Goal: Transaction & Acquisition: Download file/media

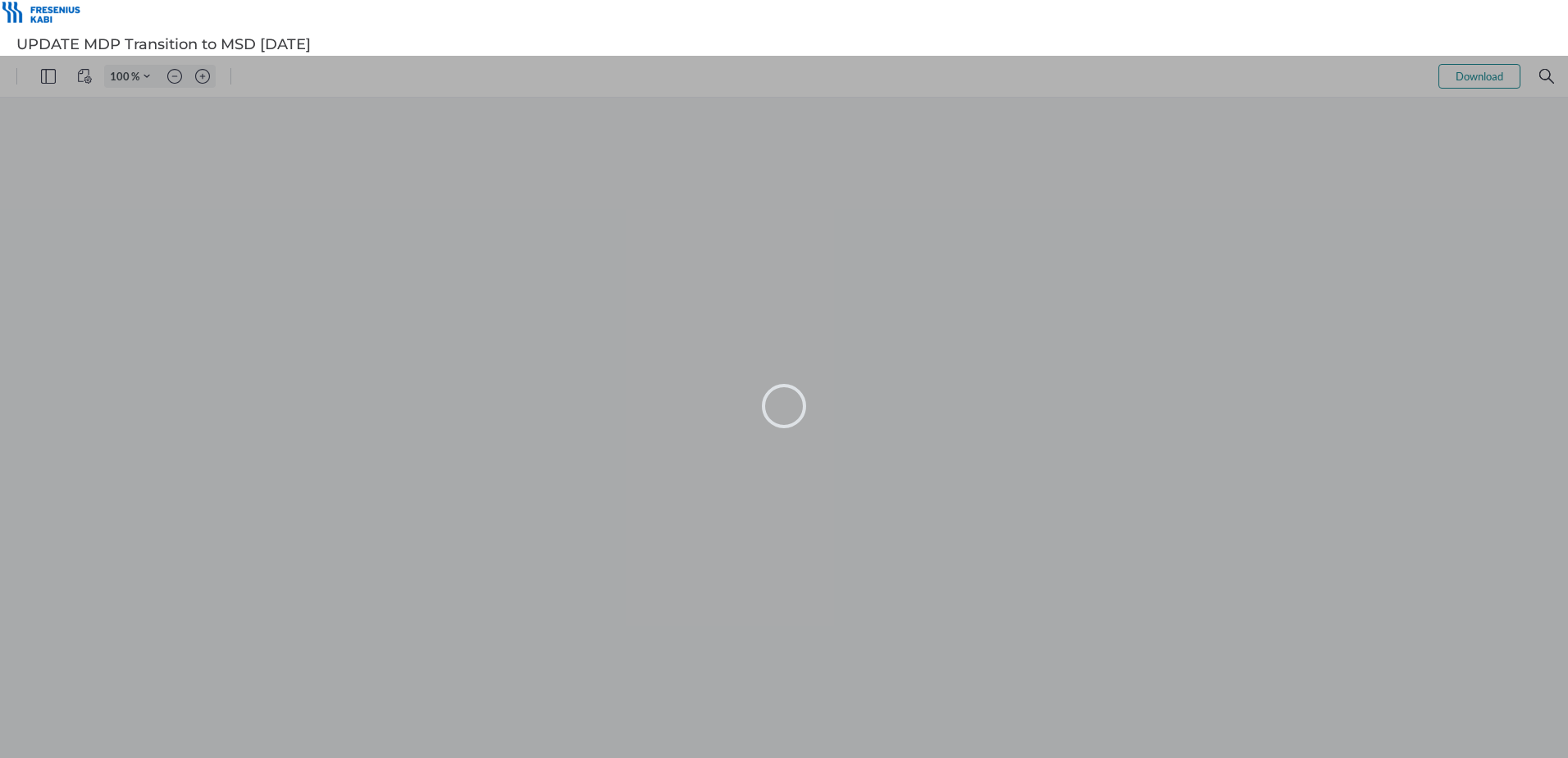
type input "101"
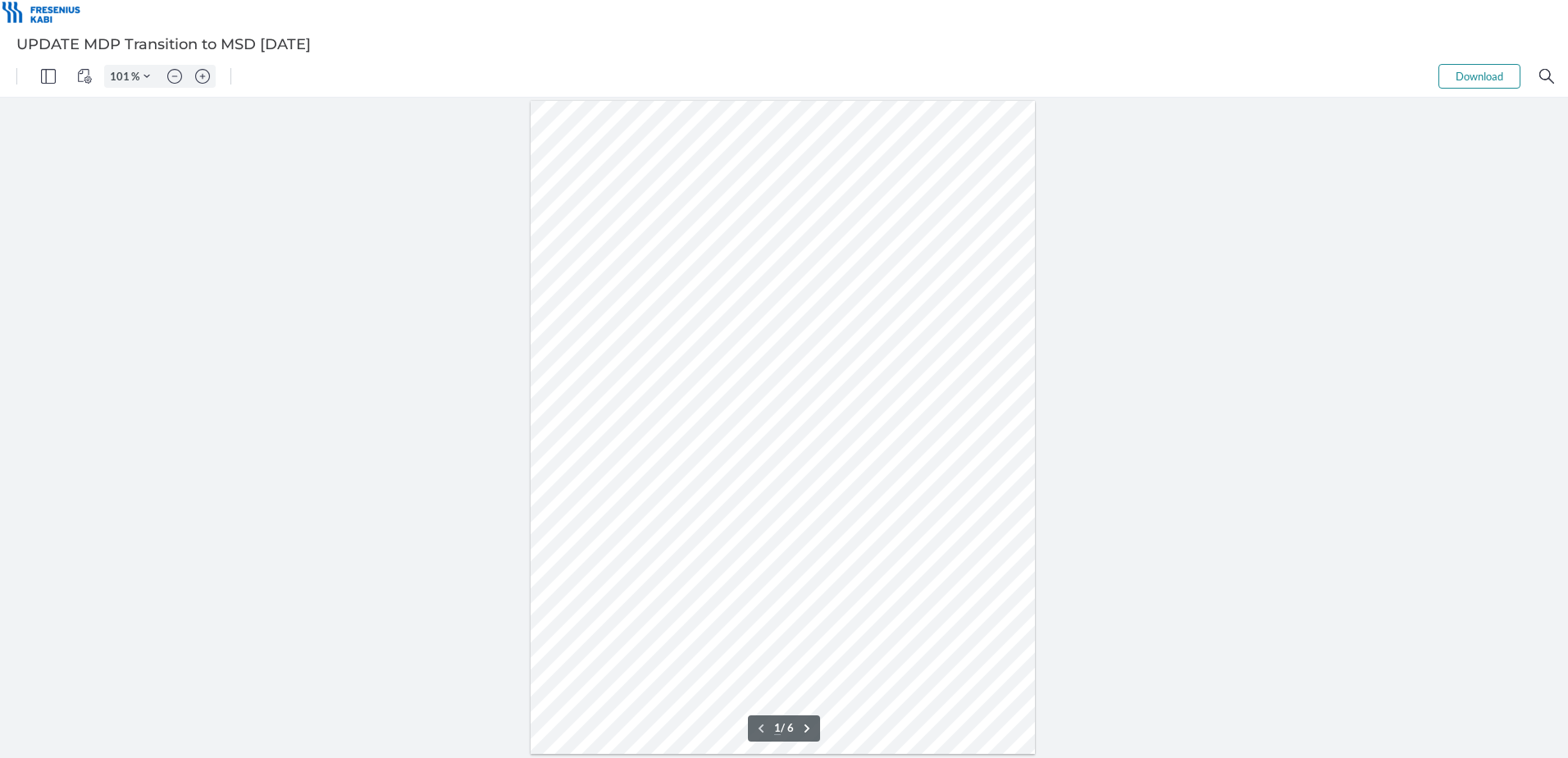
click at [248, 403] on div at bounding box center [784, 428] width 1568 height 661
type input "2"
drag, startPoint x: 593, startPoint y: 455, endPoint x: 835, endPoint y: 461, distance: 242.1
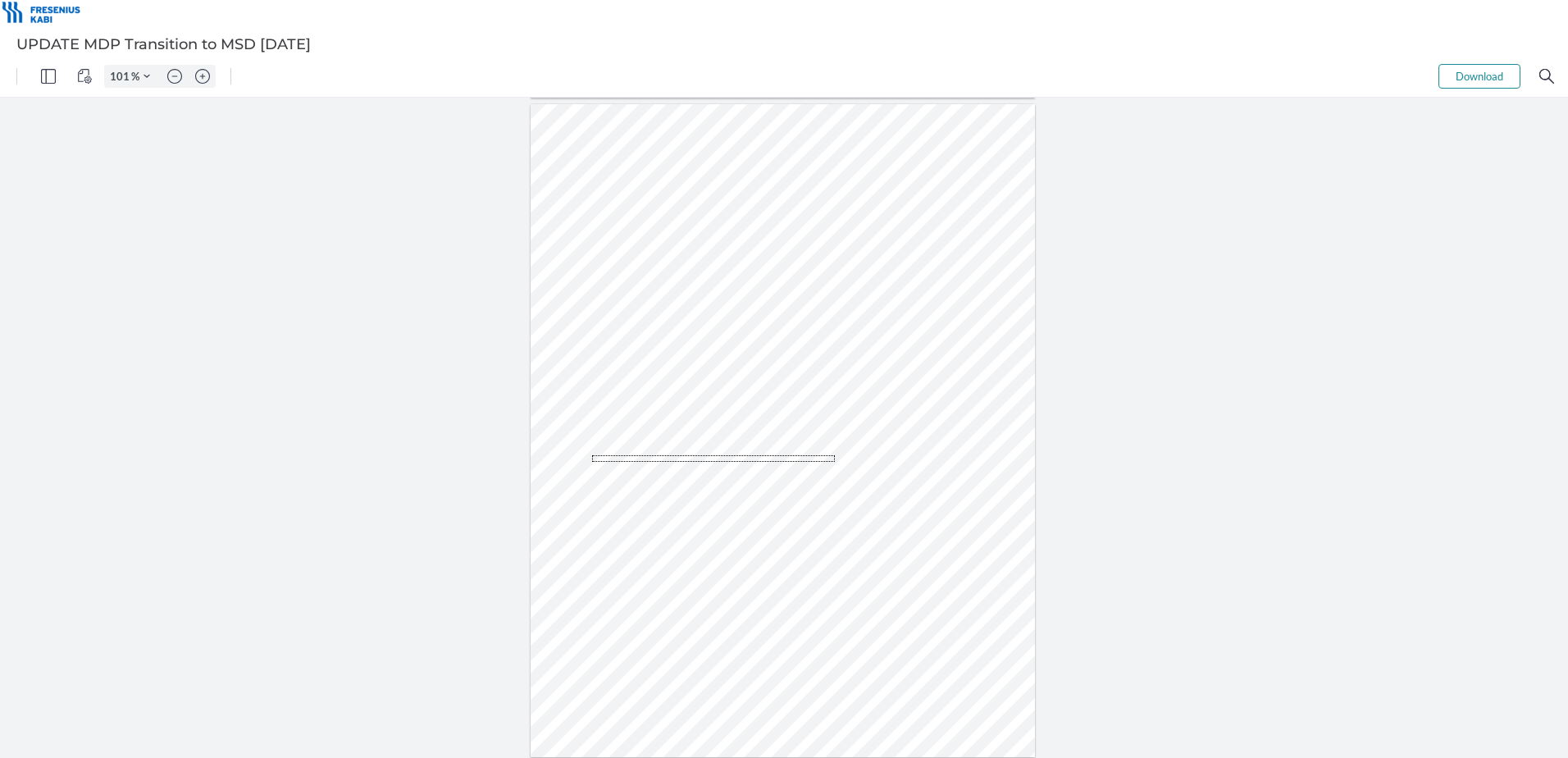
click at [835, 461] on div at bounding box center [783, 431] width 505 height 654
drag, startPoint x: 583, startPoint y: 450, endPoint x: 982, endPoint y: 493, distance: 401.3
click at [982, 493] on div at bounding box center [783, 431] width 505 height 654
click at [1147, 736] on div at bounding box center [784, 428] width 1568 height 661
click at [1299, 617] on div at bounding box center [784, 428] width 1568 height 661
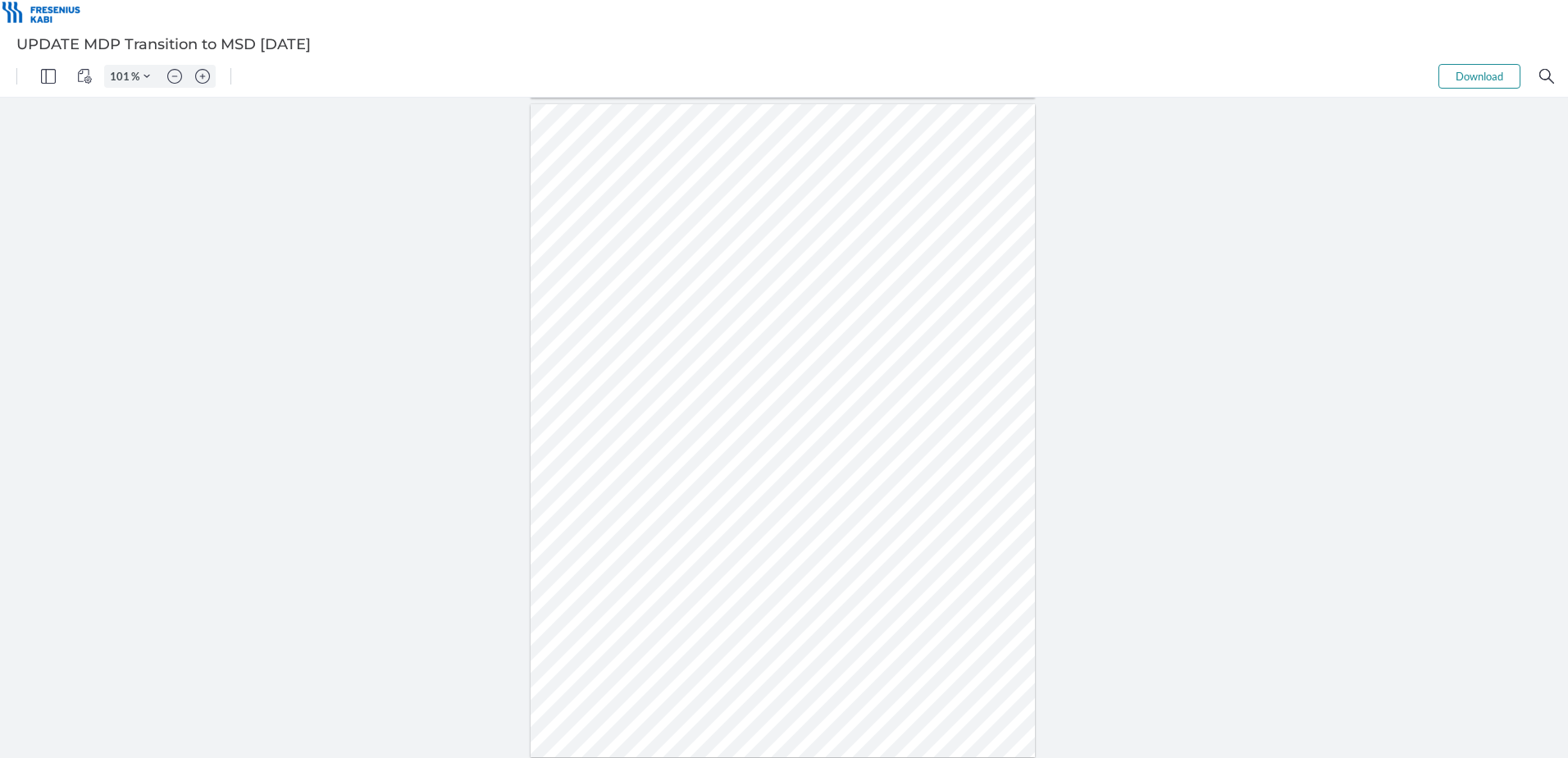
click at [1479, 81] on button "Download" at bounding box center [1479, 76] width 82 height 25
